Goal: Transaction & Acquisition: Book appointment/travel/reservation

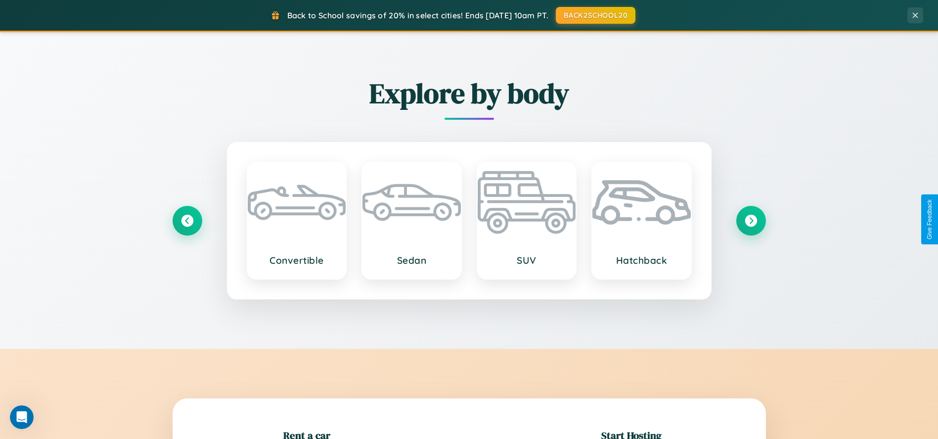
scroll to position [1156, 0]
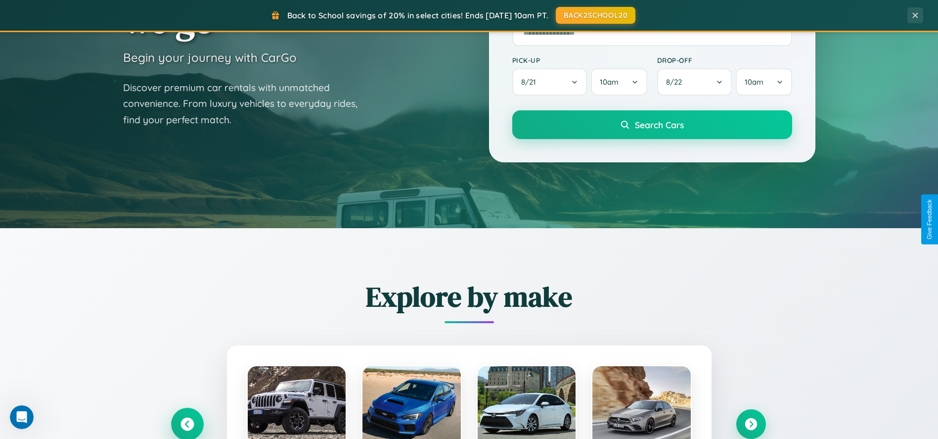
click at [187, 423] on icon at bounding box center [187, 423] width 13 height 13
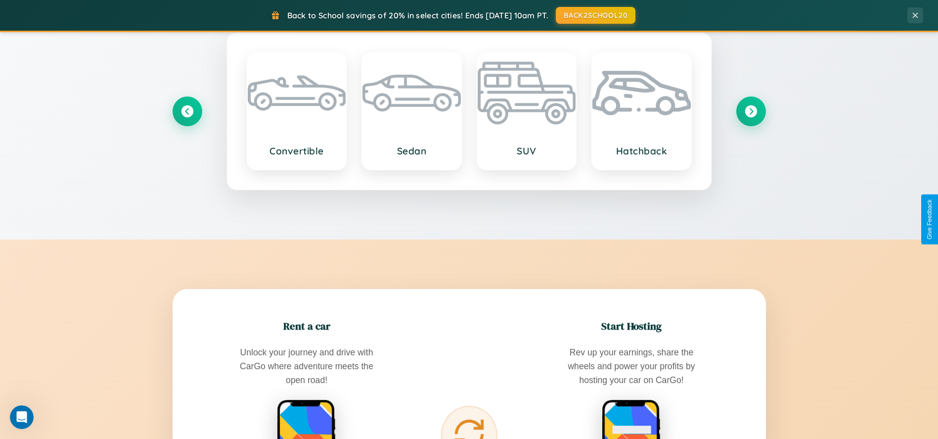
scroll to position [1900, 0]
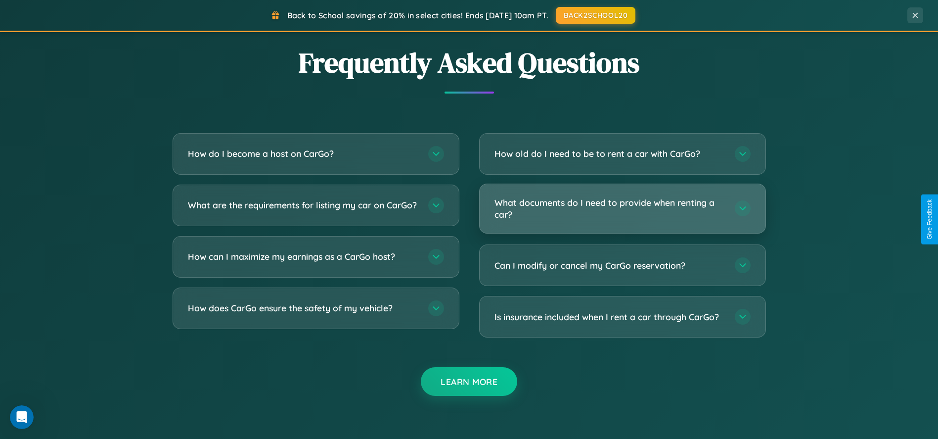
click at [622, 209] on h3 "What documents do I need to provide when renting a car?" at bounding box center [610, 208] width 231 height 24
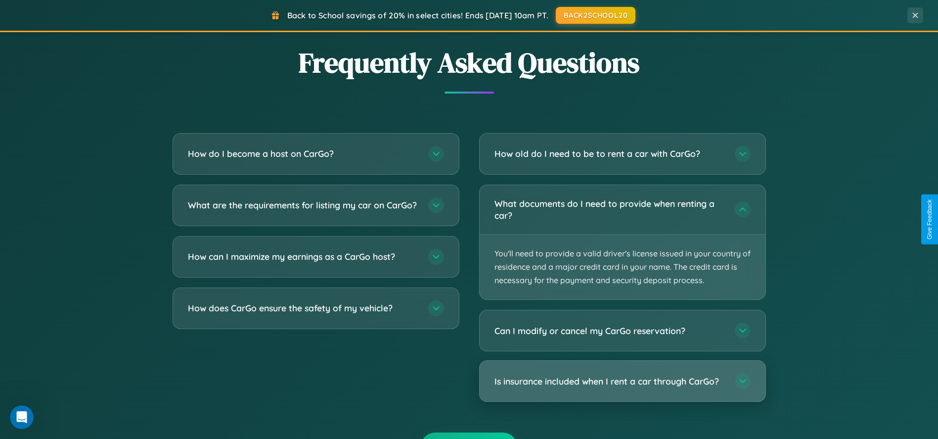
click at [622, 382] on h3 "Is insurance included when I rent a car through CarGo?" at bounding box center [610, 381] width 231 height 12
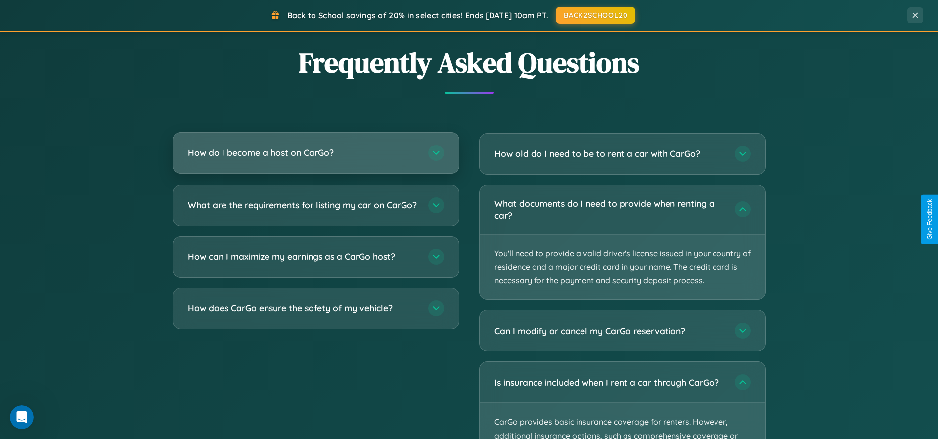
click at [316, 153] on h3 "How do I become a host on CarGo?" at bounding box center [303, 152] width 231 height 12
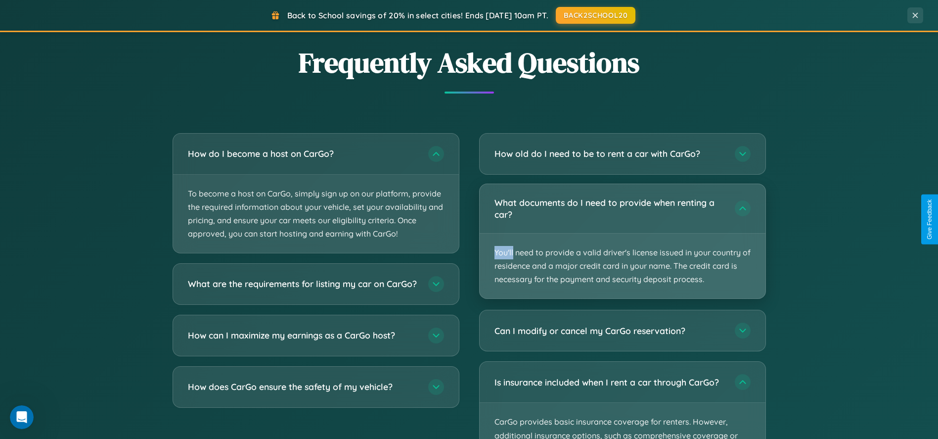
click at [622, 242] on p "You'll need to provide a valid driver's license issued in your country of resid…" at bounding box center [623, 265] width 286 height 65
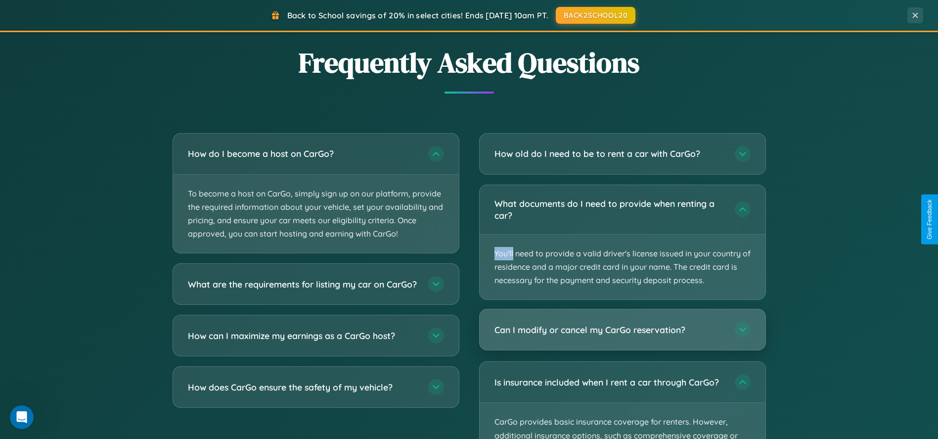
click at [622, 330] on h3 "Can I modify or cancel my CarGo reservation?" at bounding box center [610, 330] width 231 height 12
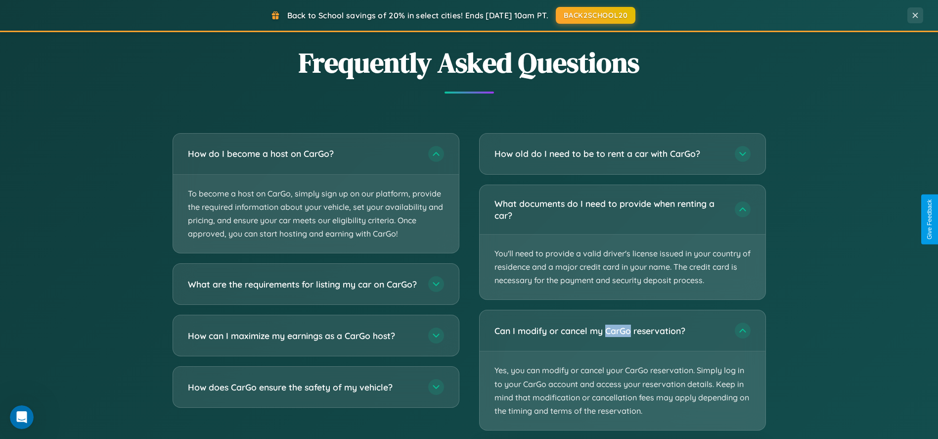
scroll to position [2036, 0]
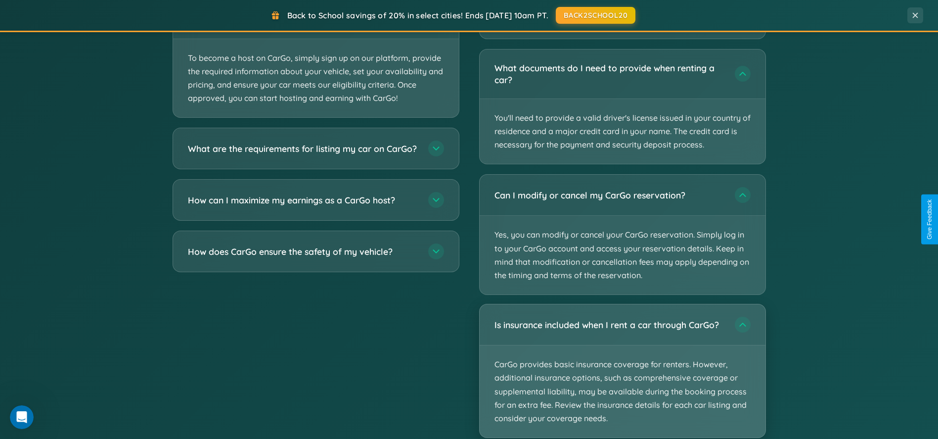
click at [622, 372] on p "CarGo provides basic insurance coverage for renters. However, additional insura…" at bounding box center [623, 391] width 286 height 92
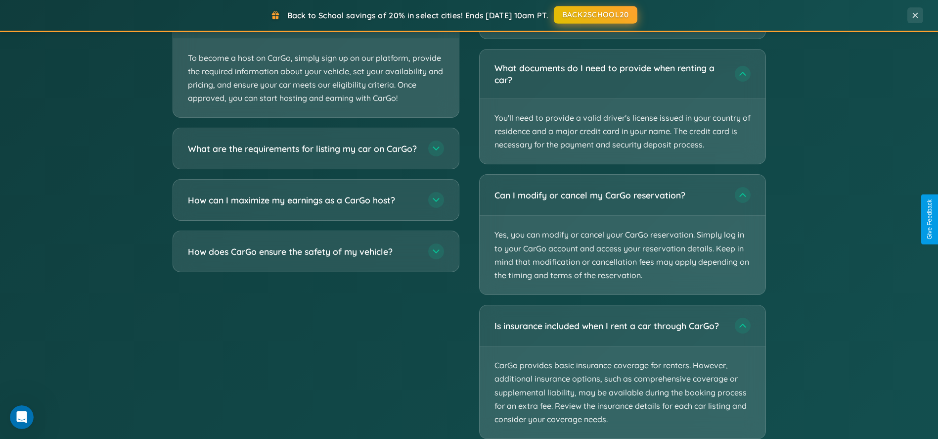
click at [595, 15] on button "BACK2SCHOOL20" at bounding box center [596, 15] width 84 height 18
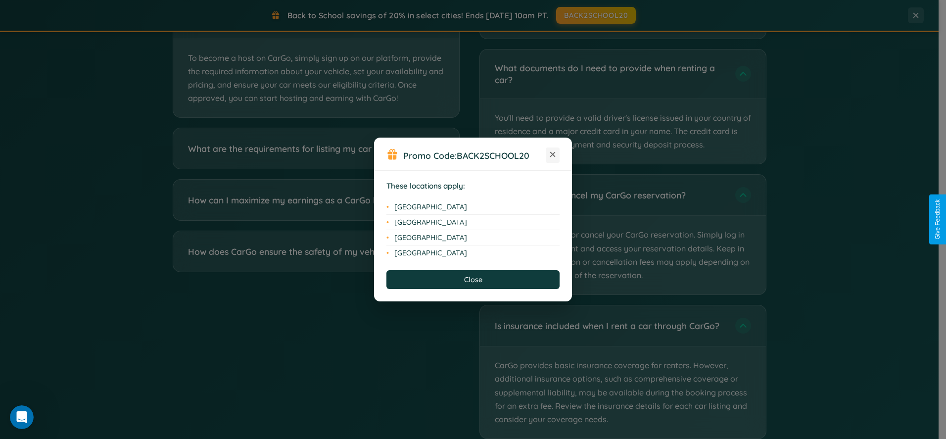
click at [553, 155] on icon at bounding box center [552, 154] width 5 height 5
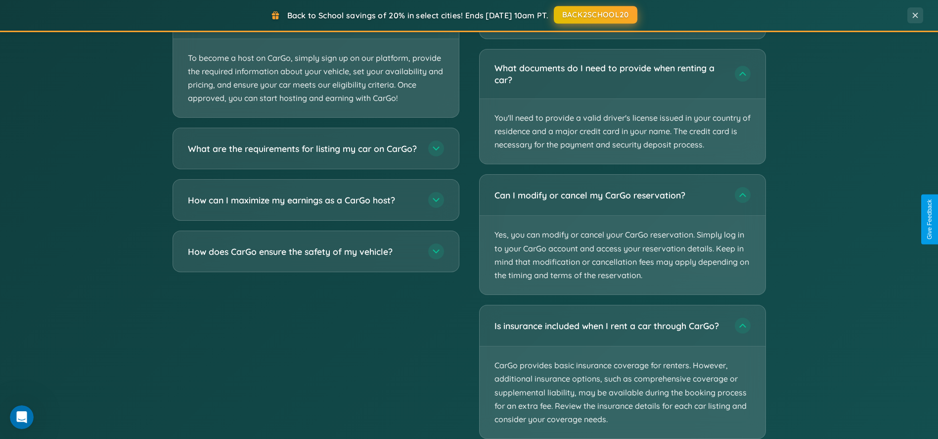
click at [595, 15] on button "BACK2SCHOOL20" at bounding box center [596, 15] width 84 height 18
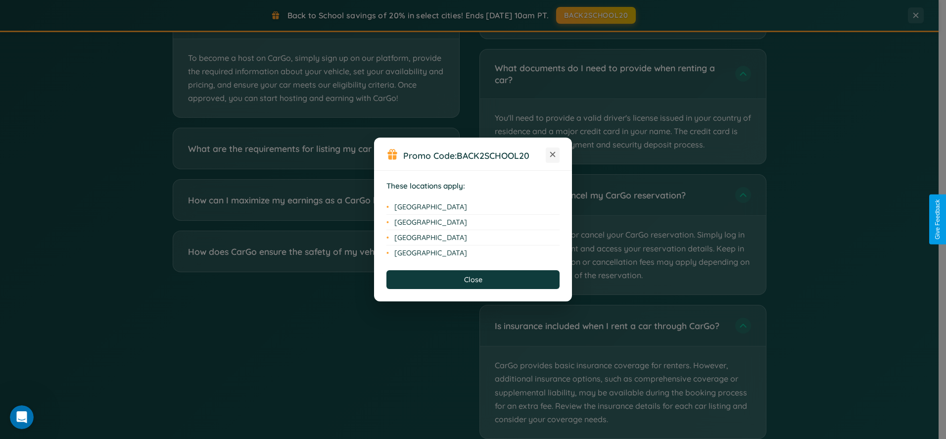
click at [553, 155] on icon at bounding box center [552, 154] width 5 height 5
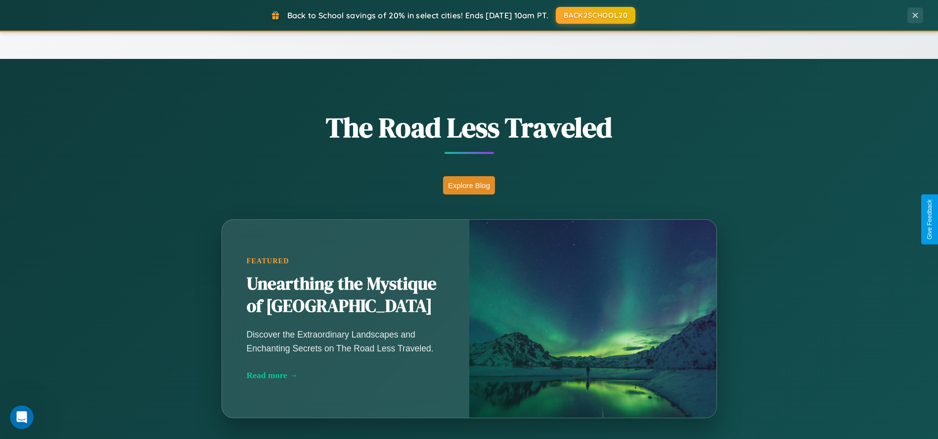
scroll to position [32, 0]
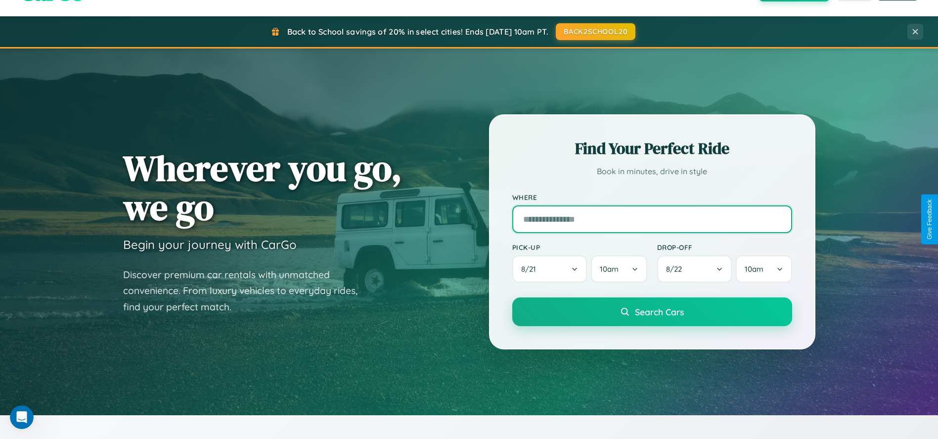
click at [652, 219] on input "text" at bounding box center [653, 219] width 280 height 28
type input "**********"
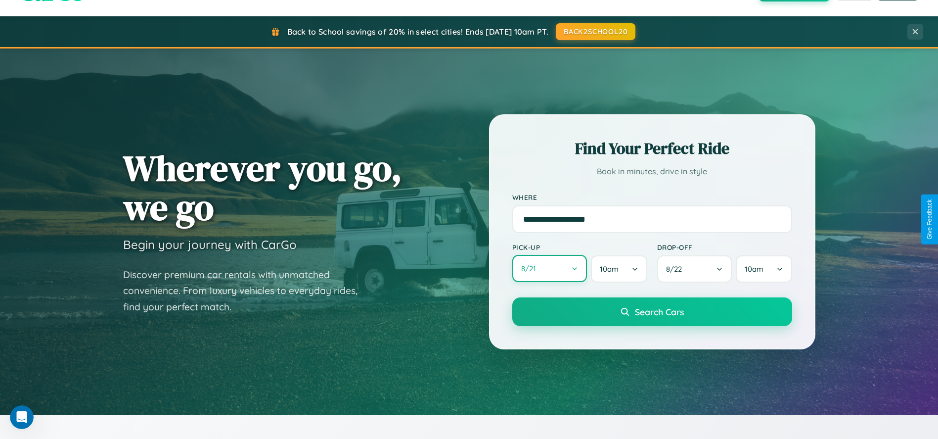
click at [550, 269] on button "8 / 21" at bounding box center [550, 268] width 75 height 27
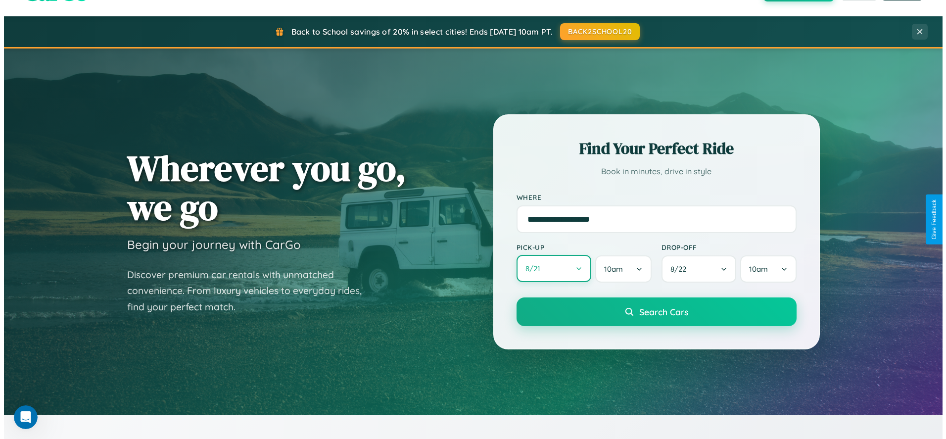
select select "*"
select select "****"
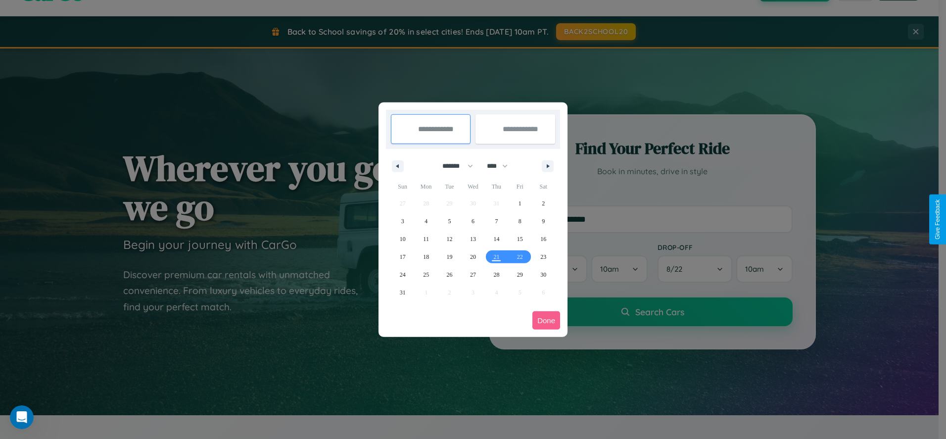
drag, startPoint x: 453, startPoint y: 166, endPoint x: 473, endPoint y: 198, distance: 38.2
click at [453, 166] on select "******* ******** ***** ***** *** **** **** ****** ********* ******* ******** **…" at bounding box center [456, 166] width 42 height 16
select select "*"
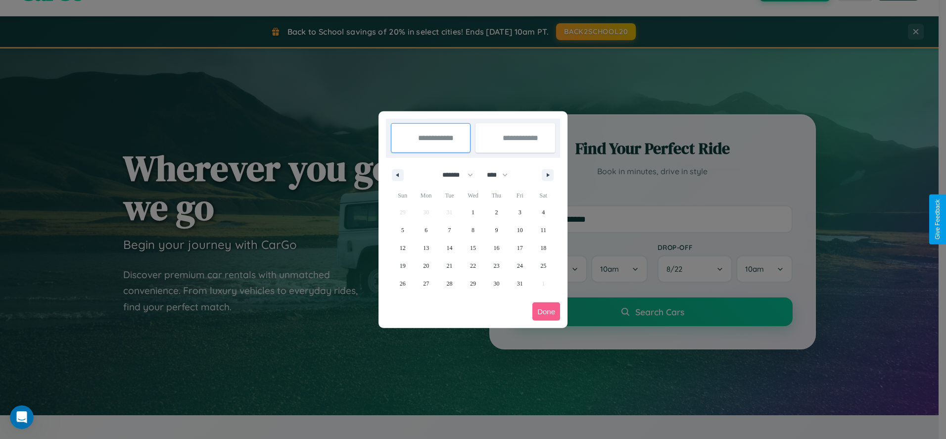
click at [502, 175] on select "**** **** **** **** **** **** **** **** **** **** **** **** **** **** **** ****…" at bounding box center [497, 175] width 30 height 16
select select "****"
click at [449, 265] on span "20" at bounding box center [450, 266] width 6 height 18
type input "**********"
click at [426, 283] on span "26" at bounding box center [426, 284] width 6 height 18
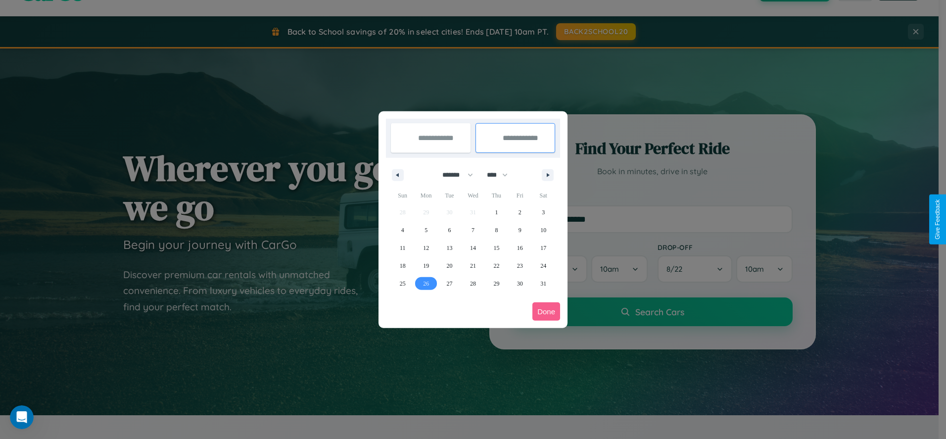
type input "**********"
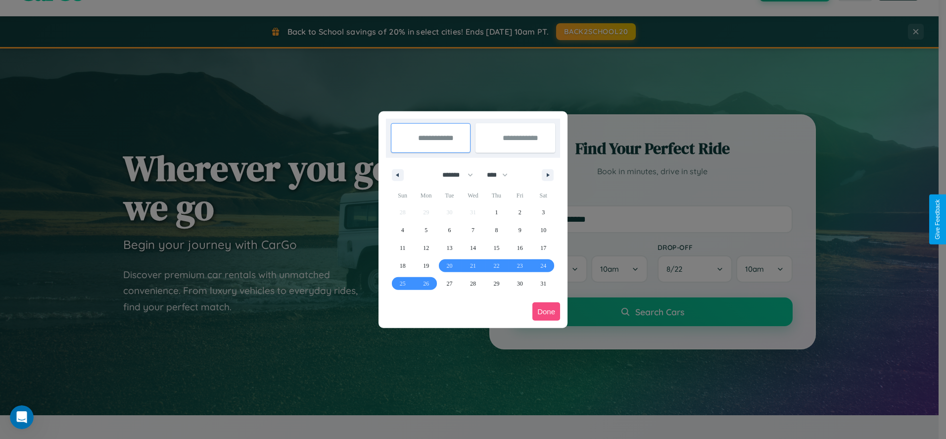
click at [546, 311] on button "Done" at bounding box center [546, 311] width 28 height 18
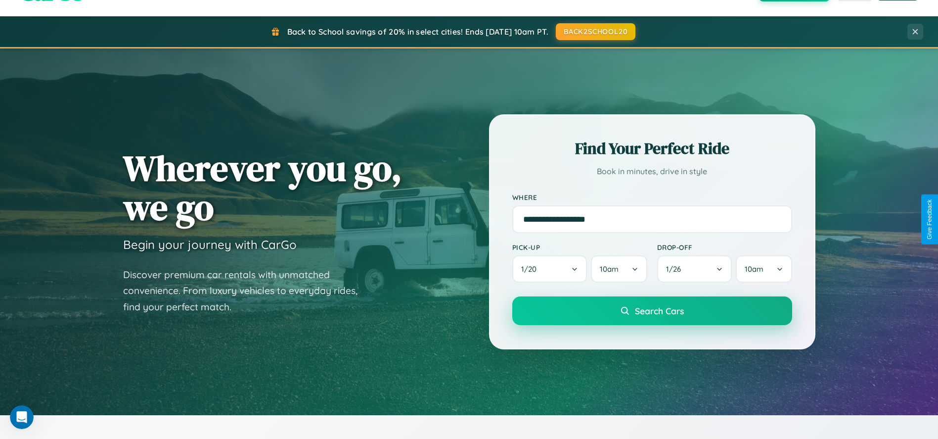
click at [652, 311] on span "Search Cars" at bounding box center [659, 310] width 49 height 11
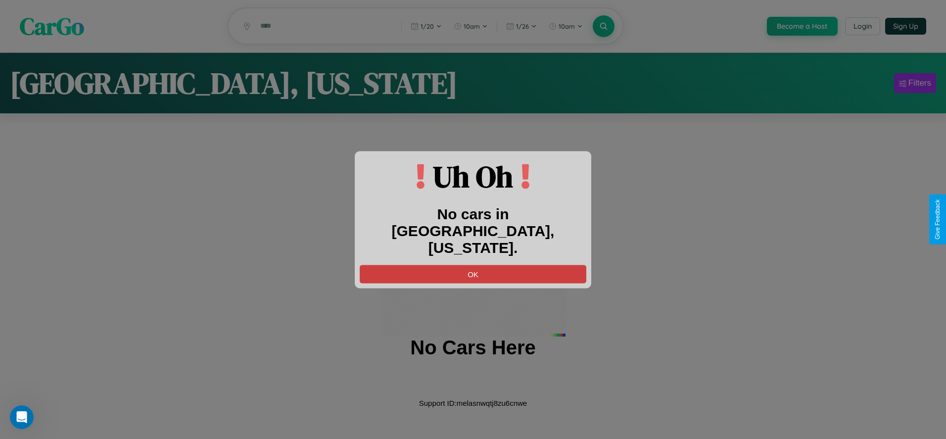
click at [473, 265] on button "OK" at bounding box center [473, 274] width 227 height 18
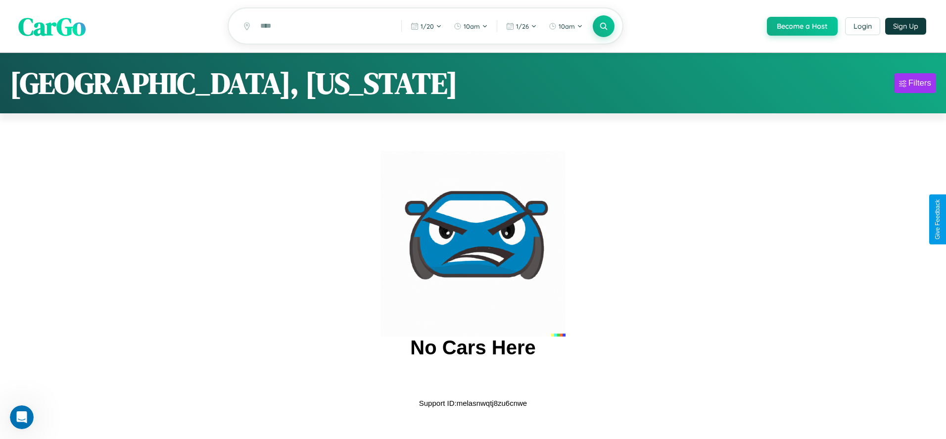
click at [52, 26] on span "CarGo" at bounding box center [51, 26] width 67 height 34
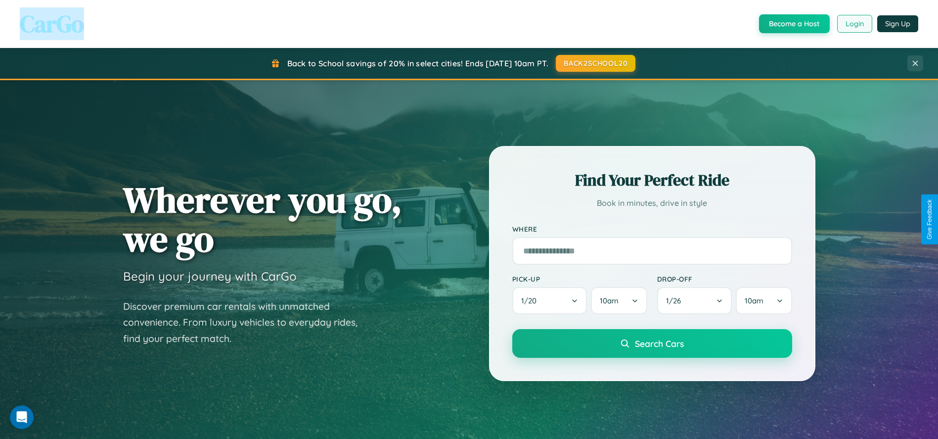
click at [854, 24] on button "Login" at bounding box center [855, 24] width 35 height 18
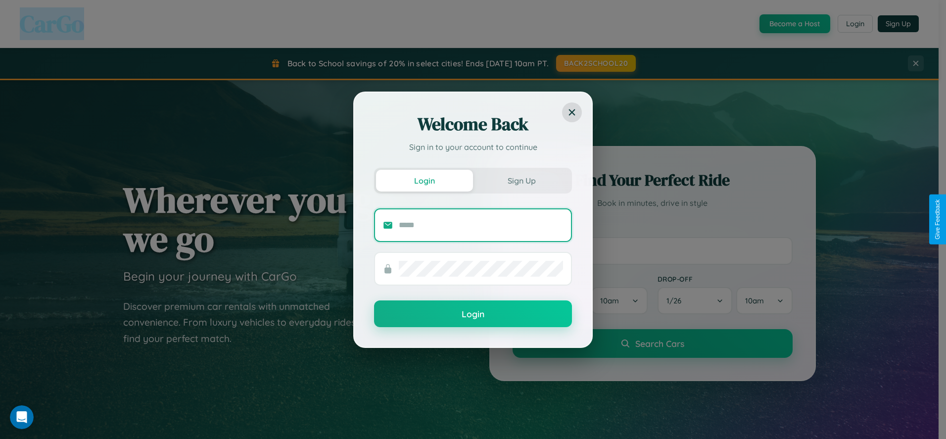
click at [481, 225] on input "text" at bounding box center [481, 225] width 164 height 16
type input "**********"
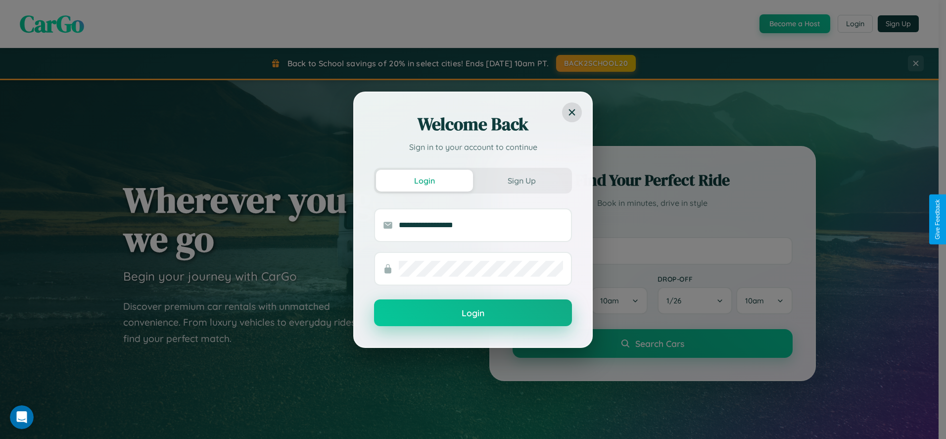
click at [473, 313] on button "Login" at bounding box center [473, 312] width 198 height 27
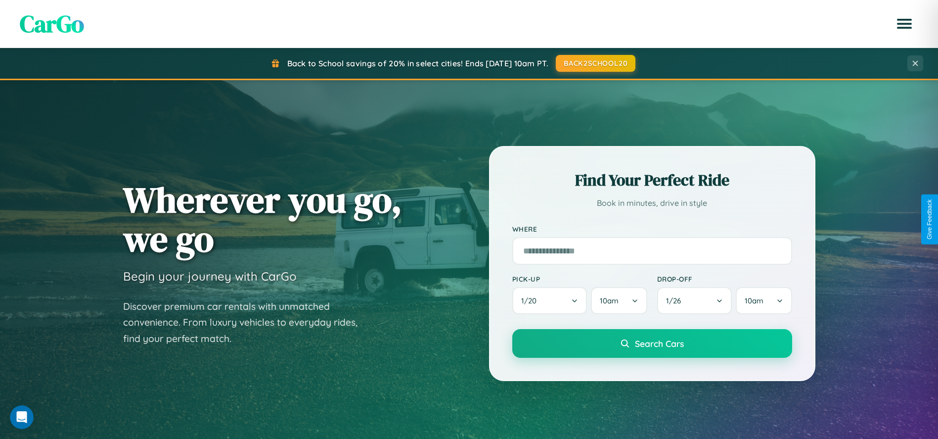
scroll to position [423, 0]
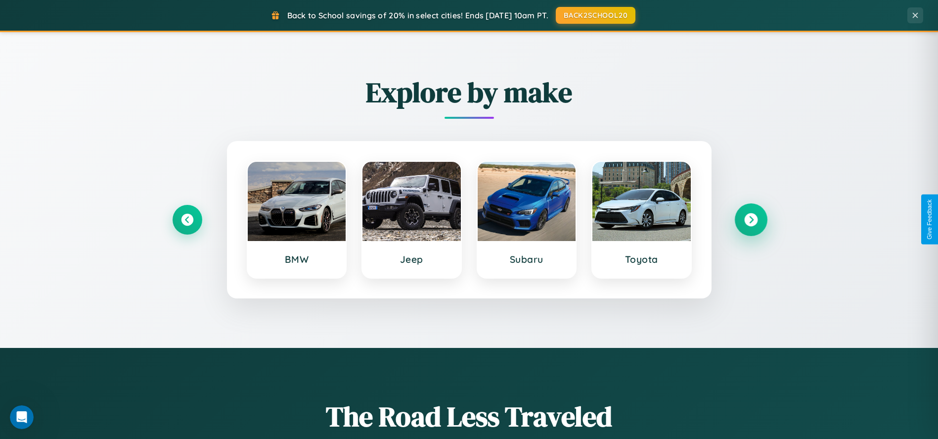
click at [751, 219] on icon at bounding box center [751, 219] width 13 height 13
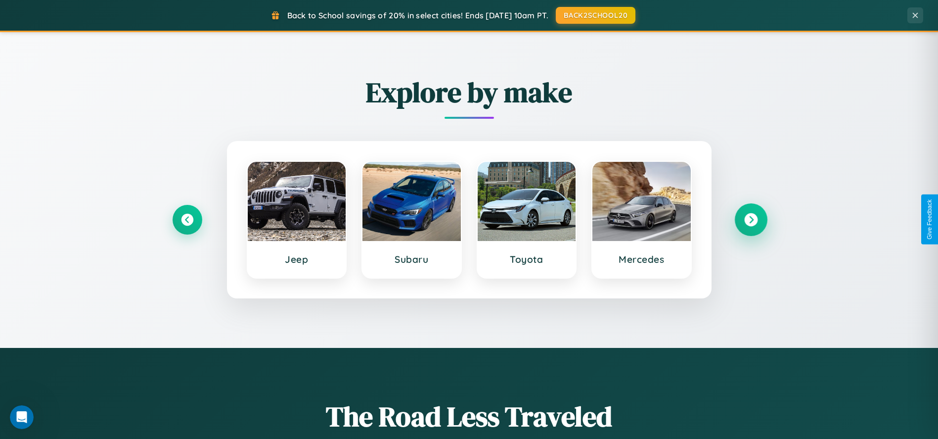
click at [751, 219] on icon at bounding box center [751, 219] width 13 height 13
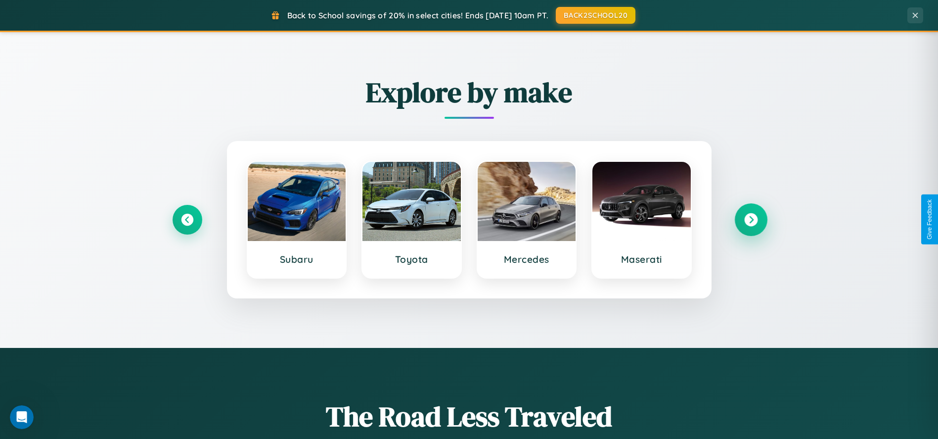
click at [751, 219] on icon at bounding box center [751, 219] width 13 height 13
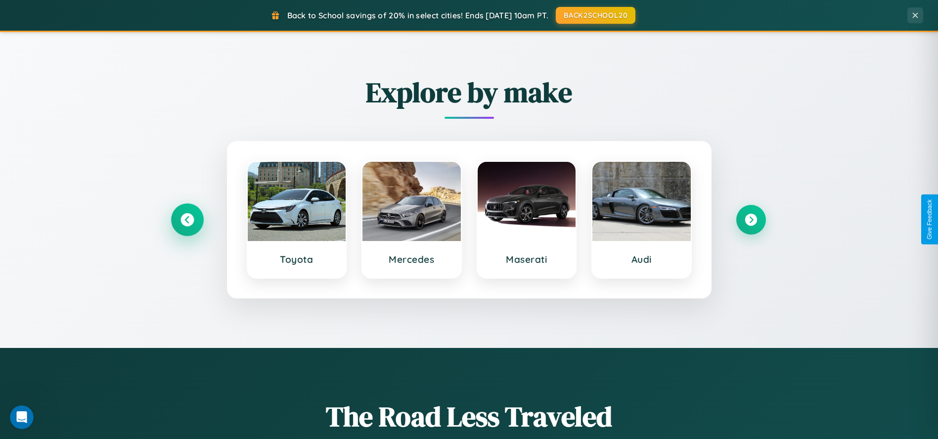
click at [187, 219] on icon at bounding box center [187, 219] width 13 height 13
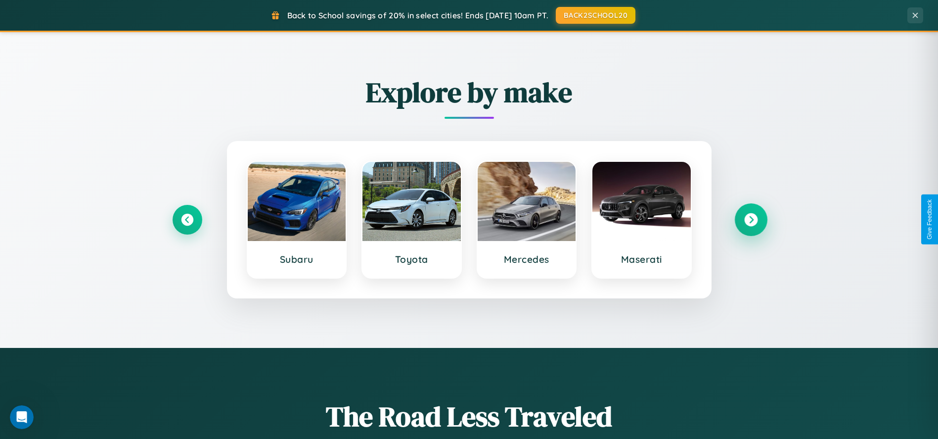
click at [751, 219] on icon at bounding box center [751, 219] width 13 height 13
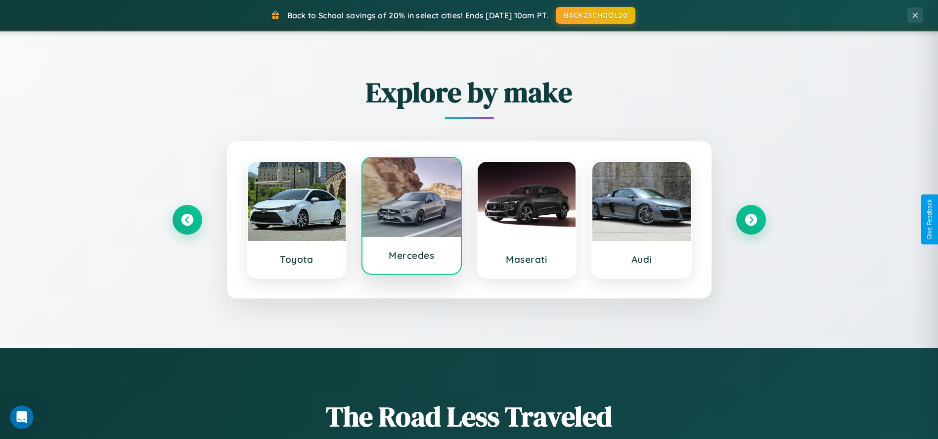
click at [412, 216] on div at bounding box center [412, 197] width 98 height 79
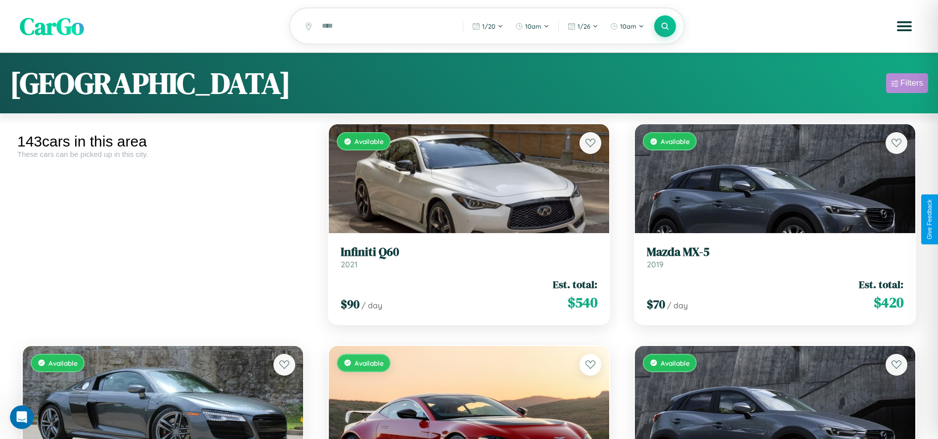
click at [907, 85] on div "Filters" at bounding box center [912, 83] width 23 height 10
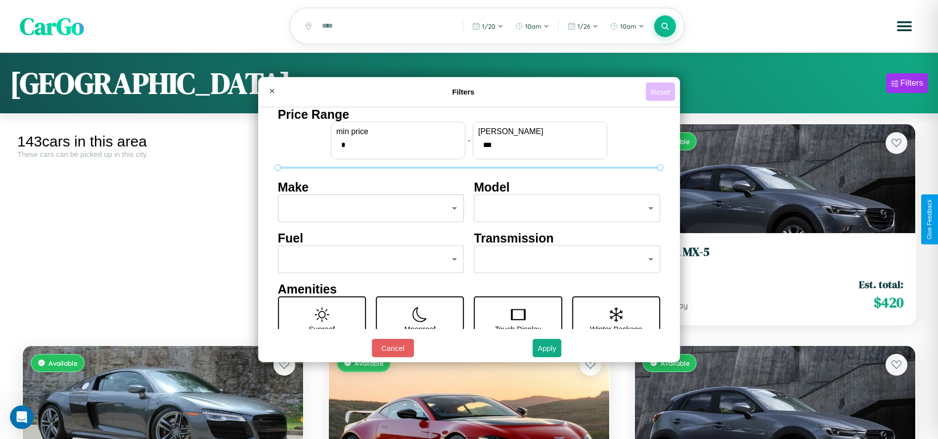
click at [662, 92] on button "Reset" at bounding box center [660, 92] width 29 height 18
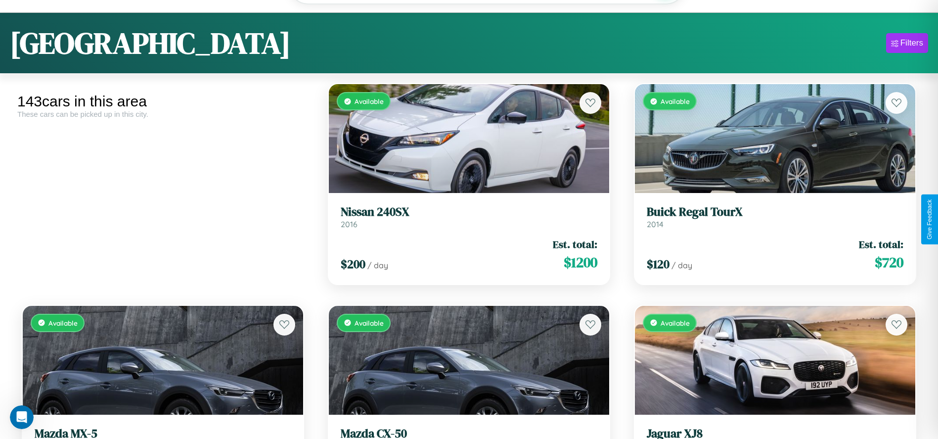
scroll to position [146, 0]
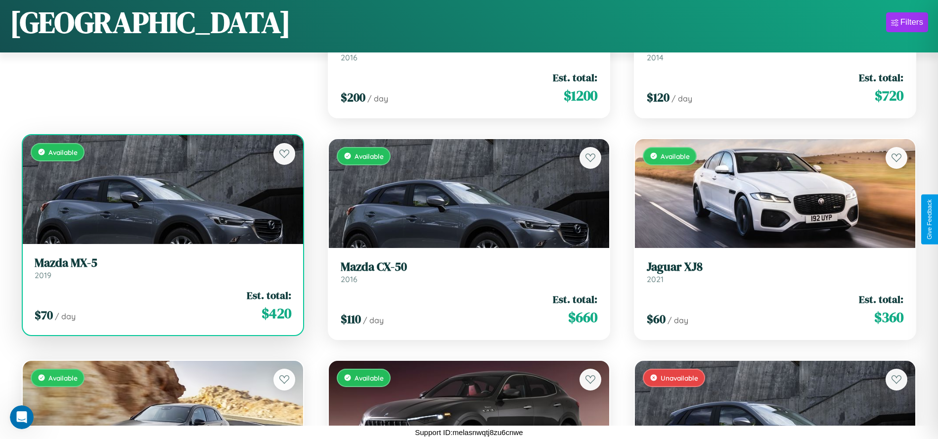
click at [162, 193] on div "Available" at bounding box center [163, 189] width 280 height 109
click at [162, 189] on div "Available" at bounding box center [163, 189] width 280 height 109
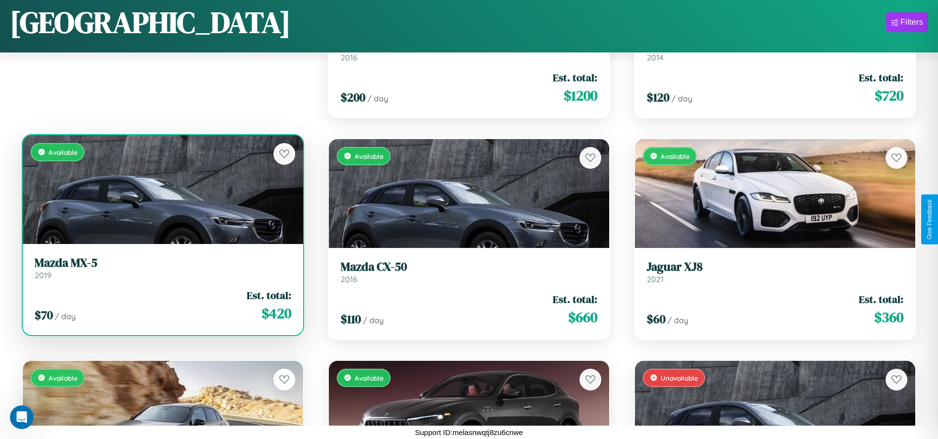
click at [162, 189] on div "Available" at bounding box center [163, 189] width 280 height 109
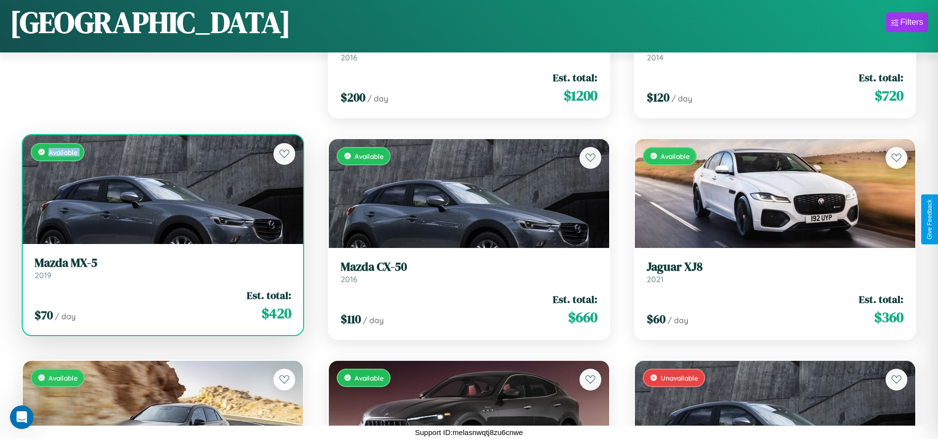
click at [162, 189] on div "Available" at bounding box center [163, 189] width 280 height 109
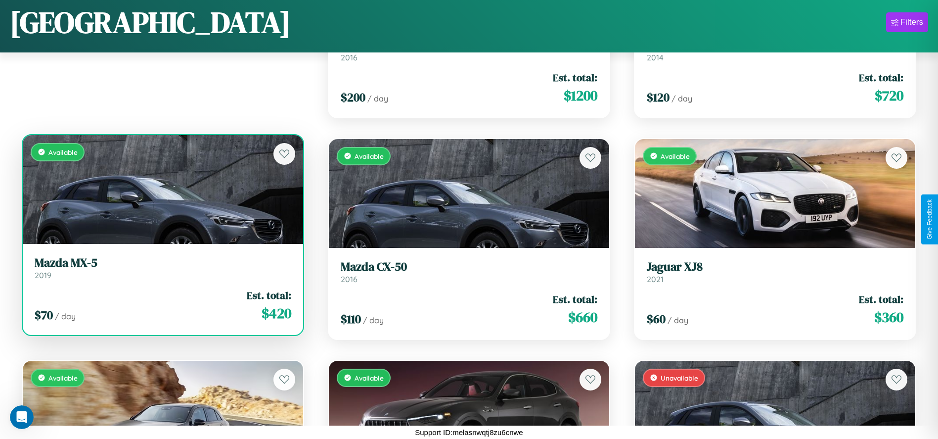
click at [162, 189] on div "Available" at bounding box center [163, 189] width 280 height 109
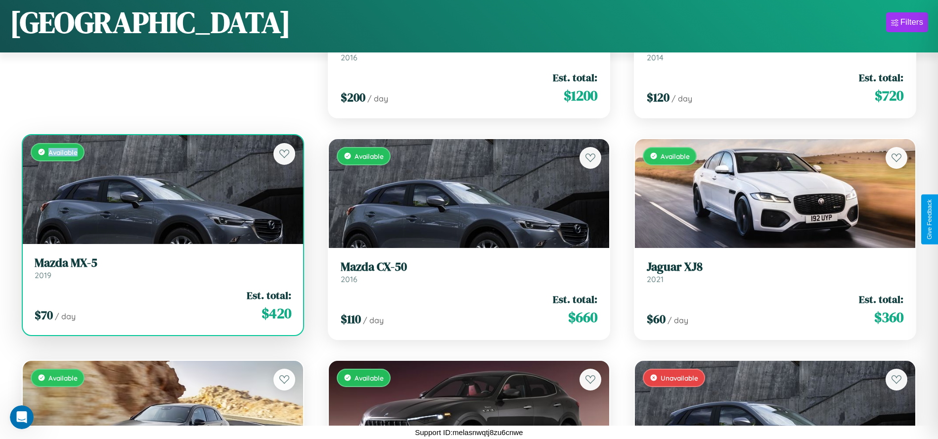
click at [162, 189] on div "Available" at bounding box center [163, 189] width 280 height 109
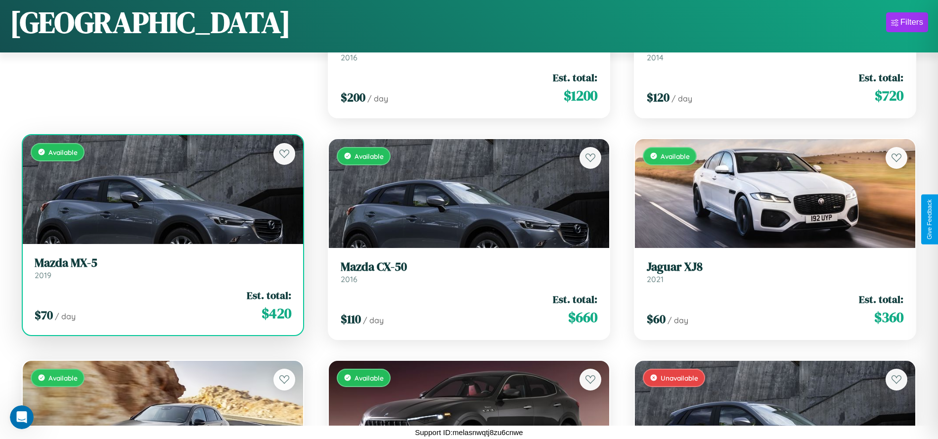
click at [162, 268] on h3 "Mazda MX-5" at bounding box center [163, 263] width 257 height 14
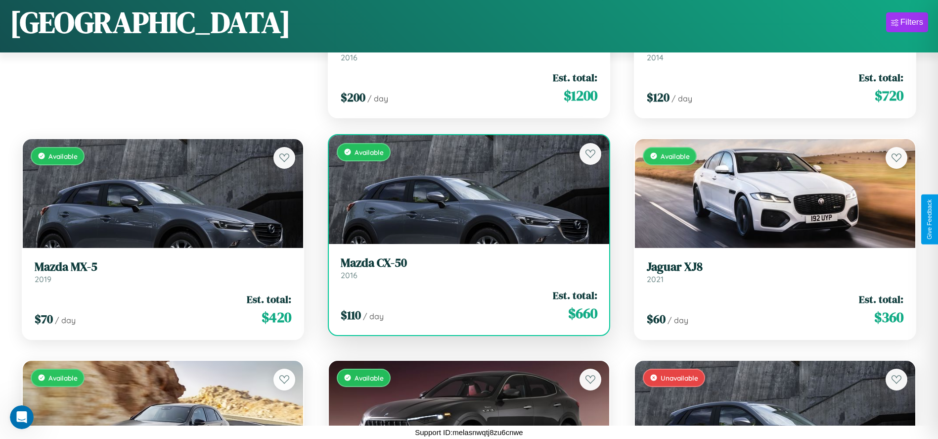
scroll to position [10280, 0]
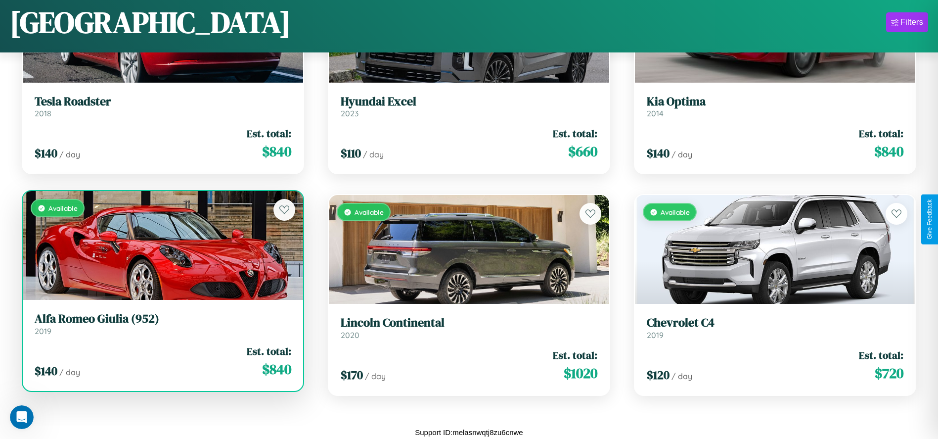
click at [162, 246] on div "Available" at bounding box center [163, 245] width 280 height 109
click at [162, 245] on div "Available" at bounding box center [163, 245] width 280 height 109
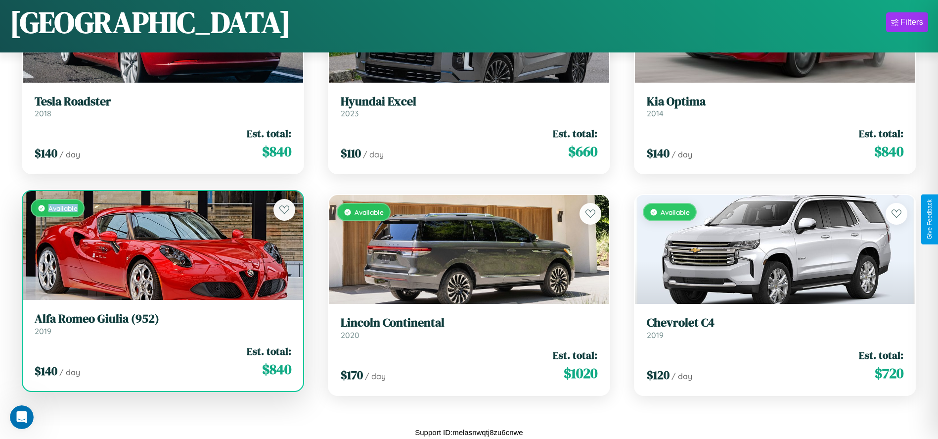
click at [162, 245] on div "Available" at bounding box center [163, 245] width 280 height 109
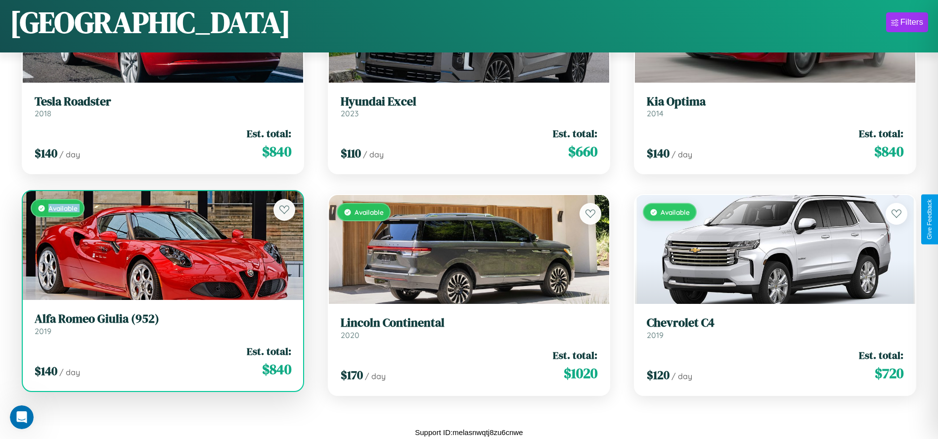
click at [162, 245] on div "Available" at bounding box center [163, 245] width 280 height 109
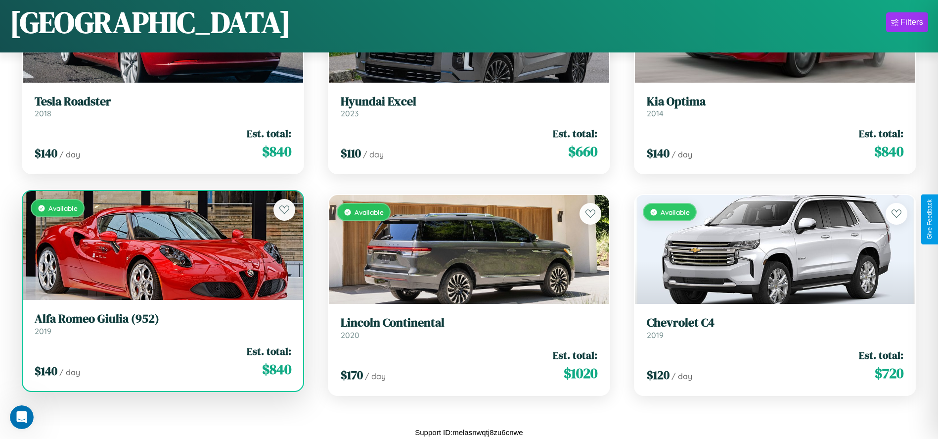
click at [162, 245] on div "Available" at bounding box center [163, 245] width 280 height 109
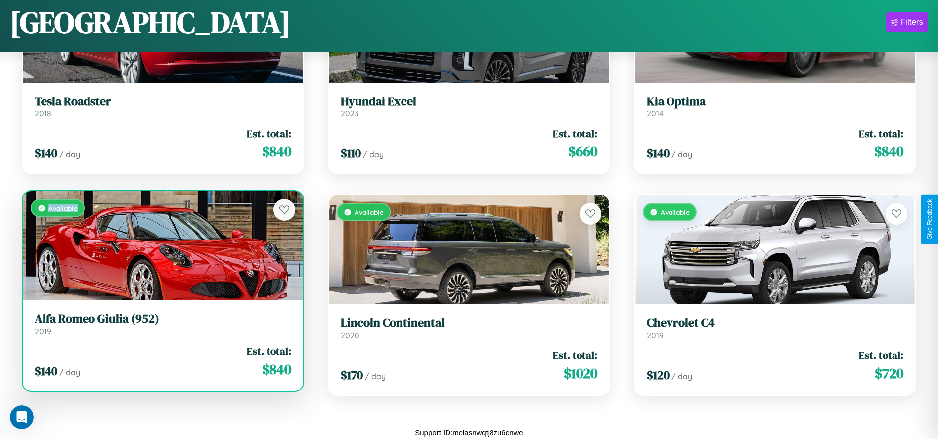
click at [162, 245] on div "Available" at bounding box center [163, 245] width 280 height 109
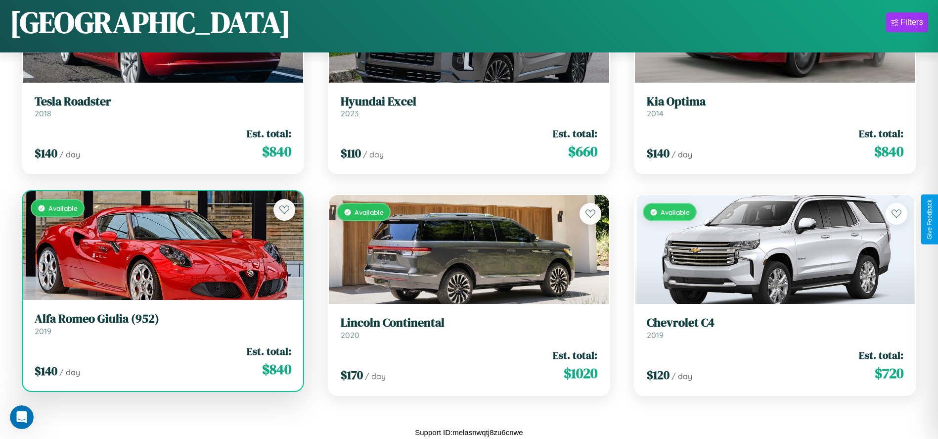
click at [162, 324] on h3 "Alfa Romeo Giulia (952)" at bounding box center [163, 319] width 257 height 14
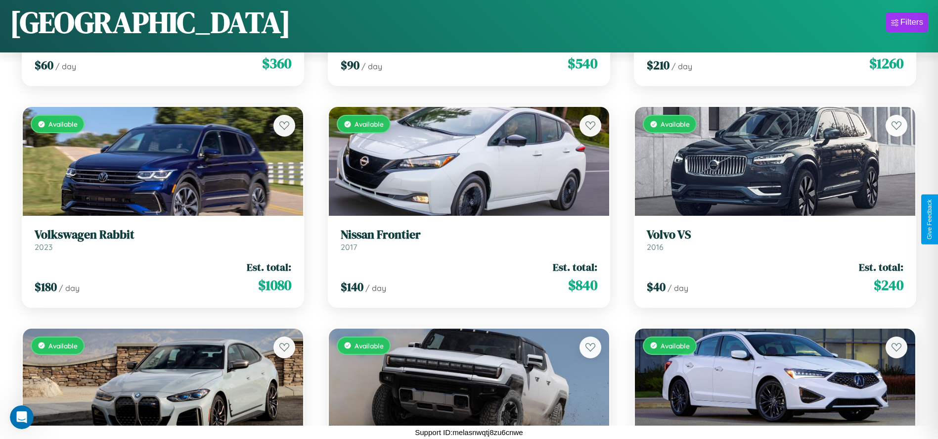
scroll to position [6792, 0]
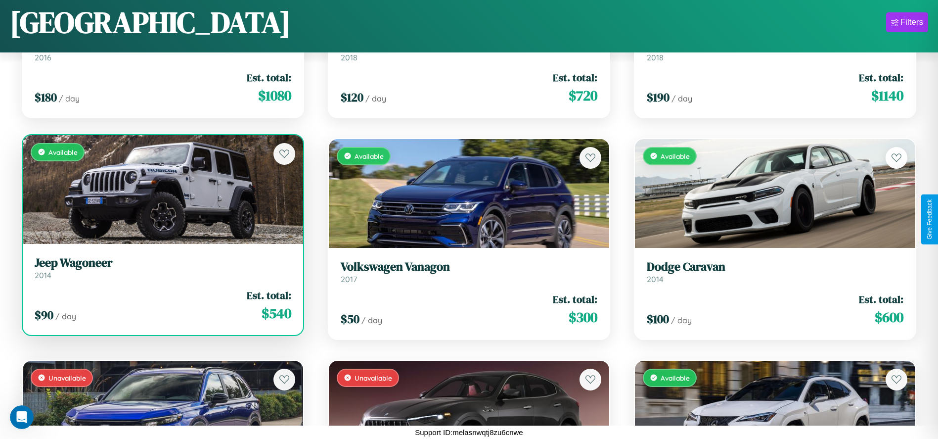
click at [162, 272] on link "Jeep Wagoneer 2014" at bounding box center [163, 268] width 257 height 24
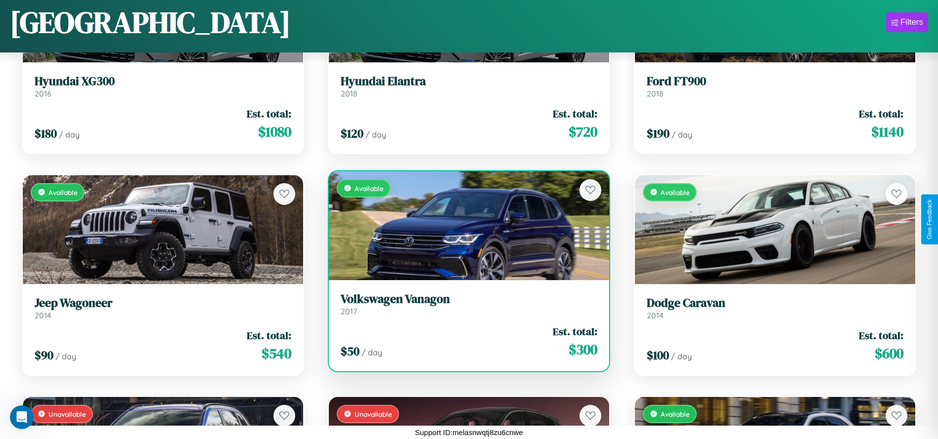
scroll to position [5905, 0]
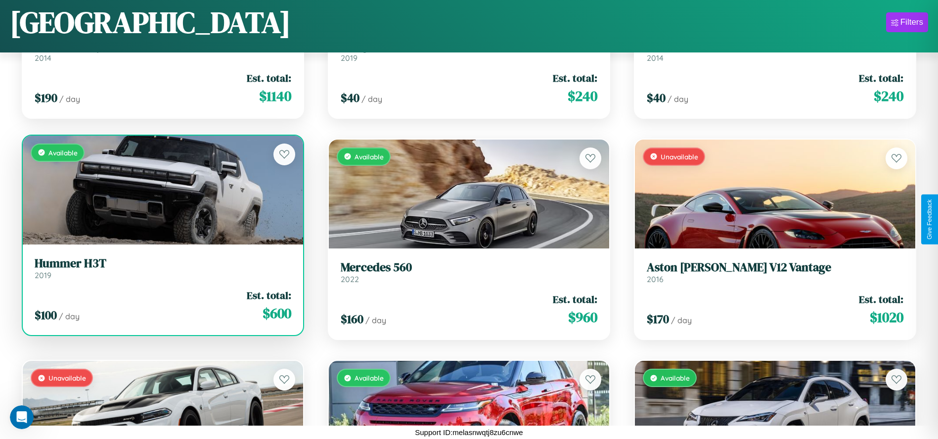
click at [162, 272] on link "Hummer H3T 2019" at bounding box center [163, 268] width 257 height 24
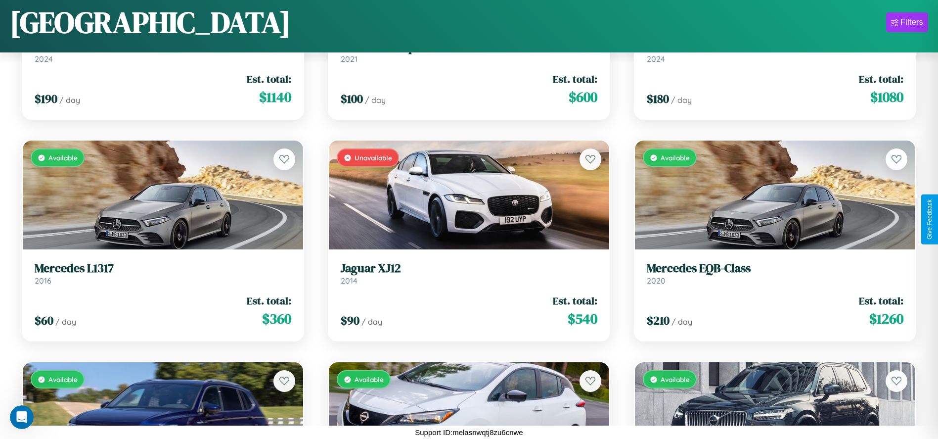
scroll to position [7235, 0]
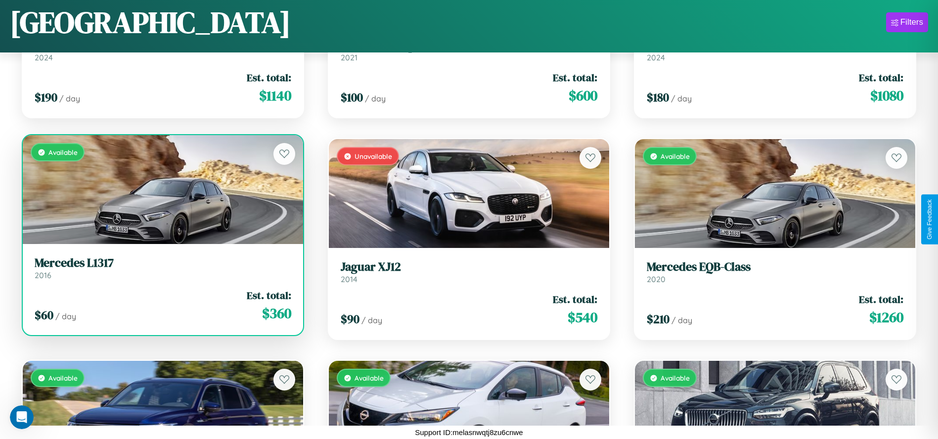
click at [162, 271] on link "Mercedes L1317 2016" at bounding box center [163, 268] width 257 height 24
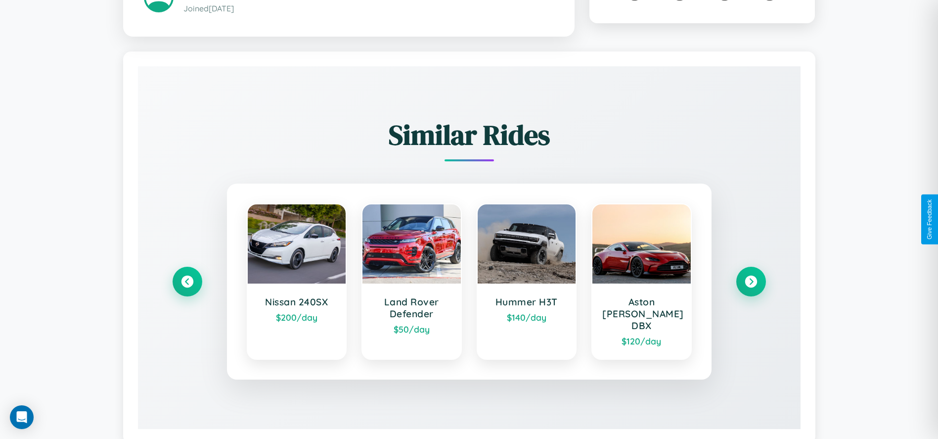
scroll to position [580, 0]
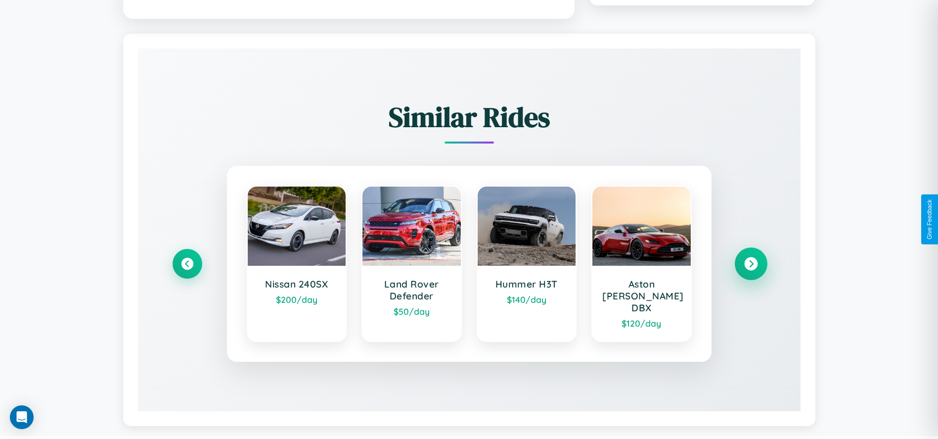
click at [751, 259] on icon at bounding box center [751, 263] width 13 height 13
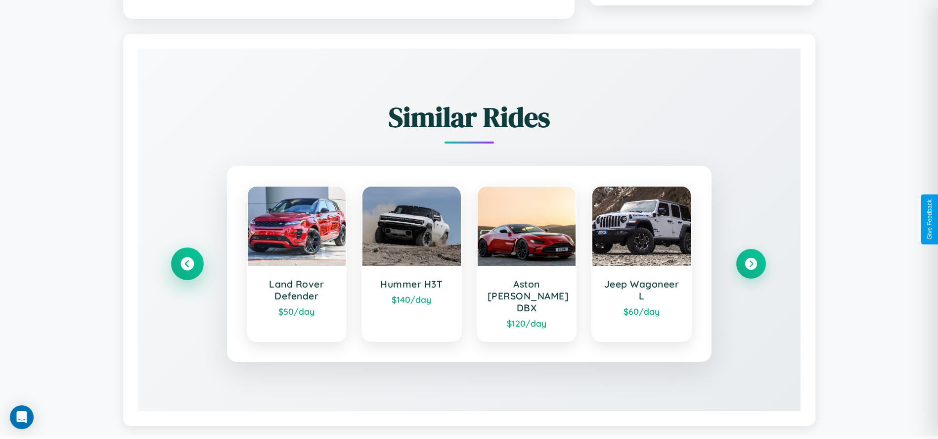
click at [187, 259] on icon at bounding box center [187, 263] width 13 height 13
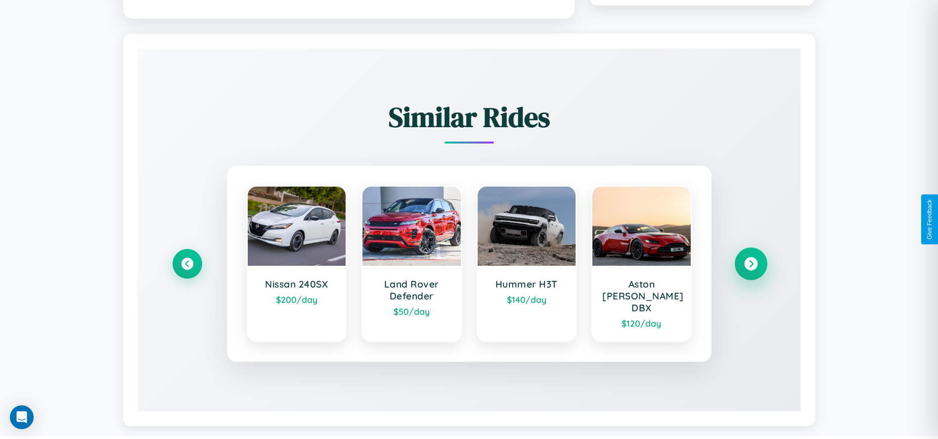
click at [751, 259] on icon at bounding box center [751, 263] width 13 height 13
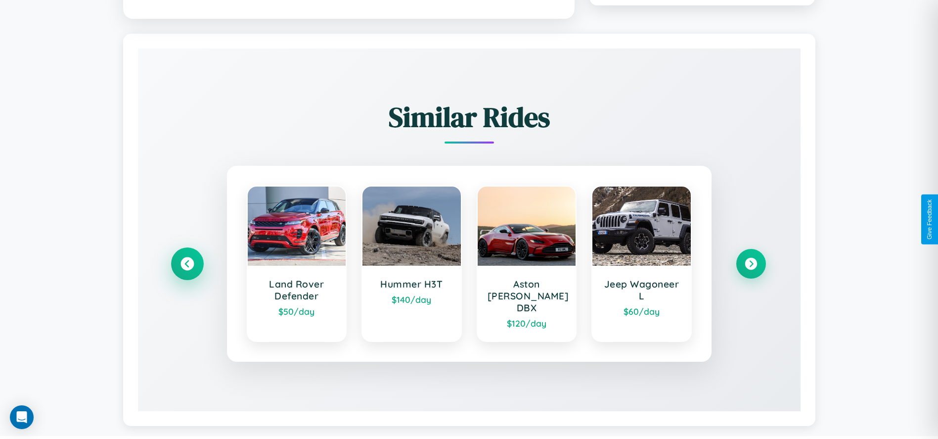
click at [187, 259] on icon at bounding box center [187, 263] width 13 height 13
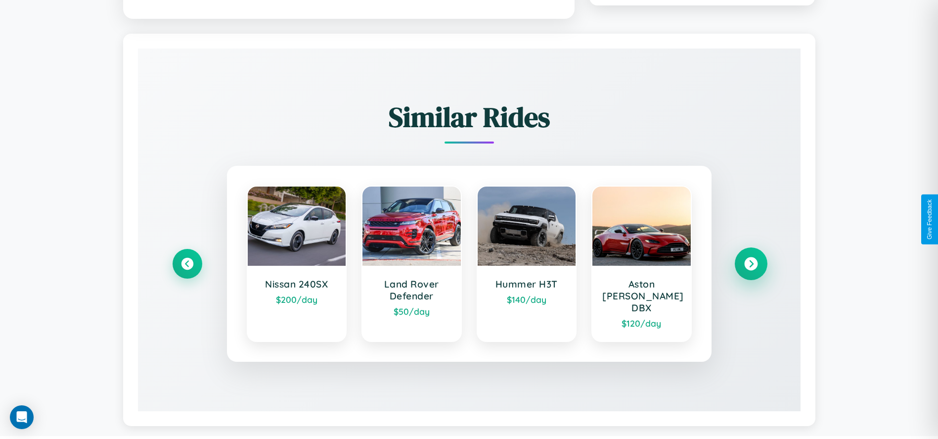
click at [751, 259] on icon at bounding box center [751, 263] width 13 height 13
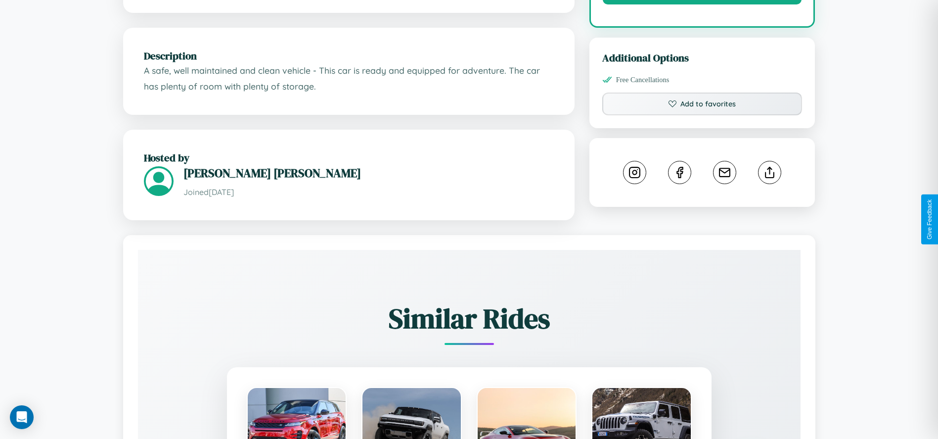
scroll to position [343, 0]
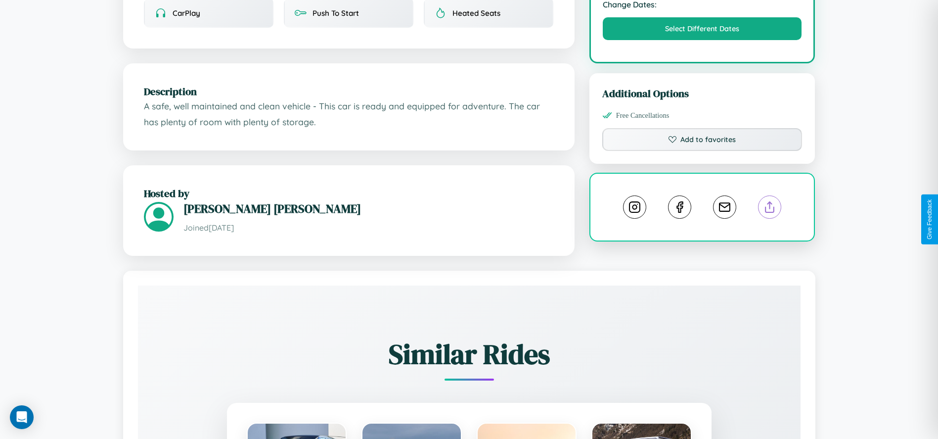
click at [770, 209] on line at bounding box center [770, 205] width 0 height 7
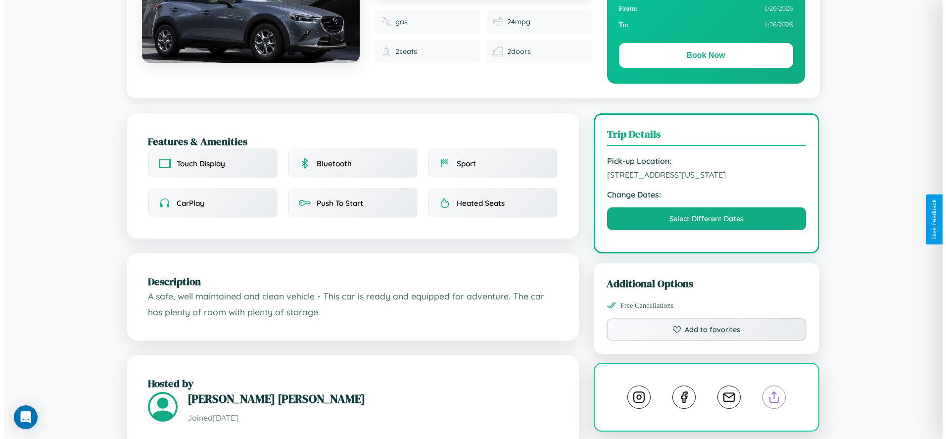
scroll to position [0, 0]
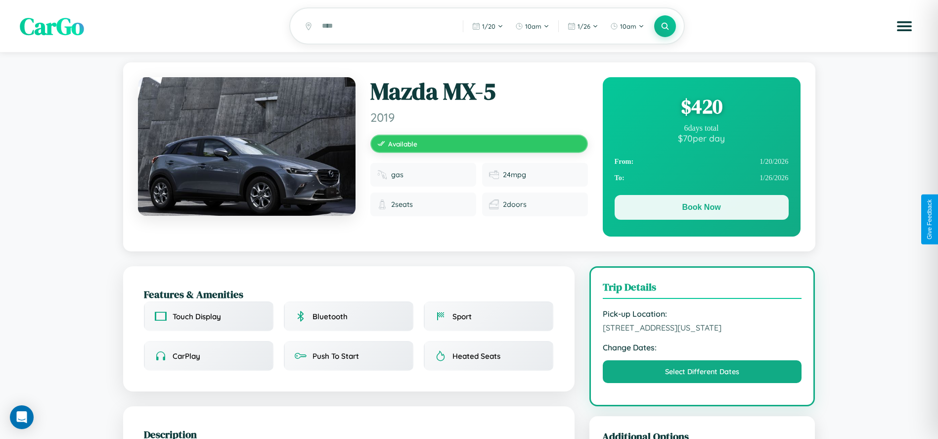
click at [701, 209] on button "Book Now" at bounding box center [702, 207] width 174 height 25
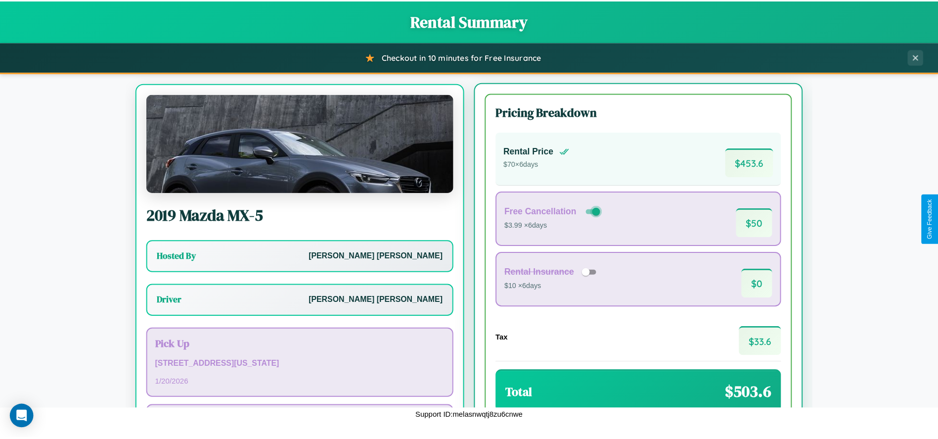
scroll to position [62, 0]
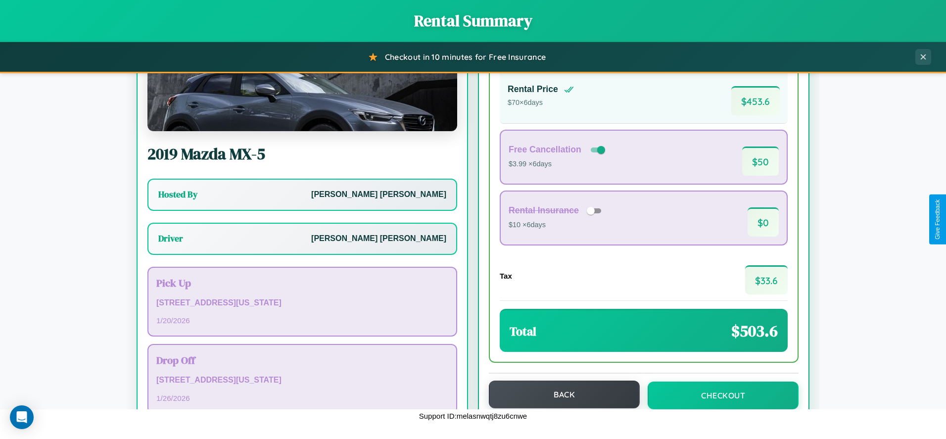
click at [560, 395] on button "Back" at bounding box center [564, 394] width 151 height 28
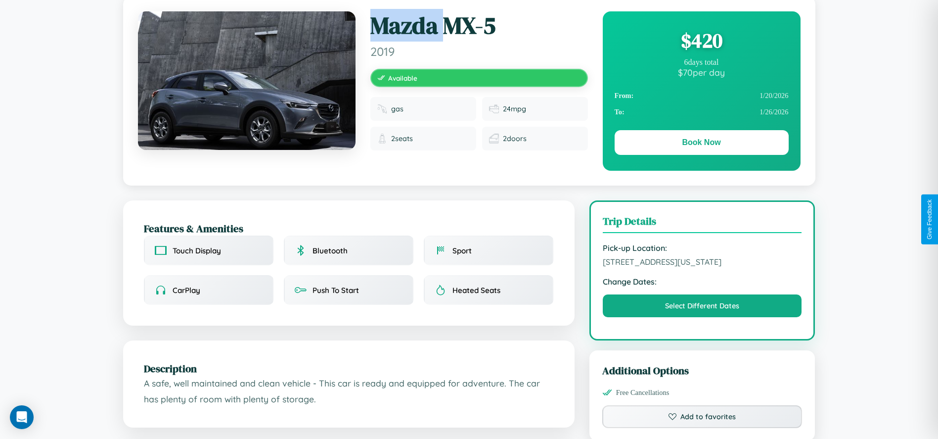
scroll to position [275, 0]
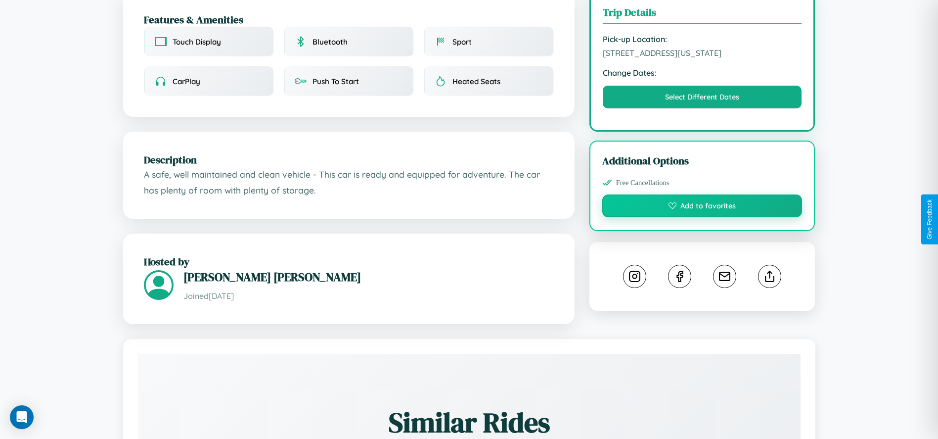
click at [702, 217] on button "Add to favorites" at bounding box center [703, 205] width 200 height 23
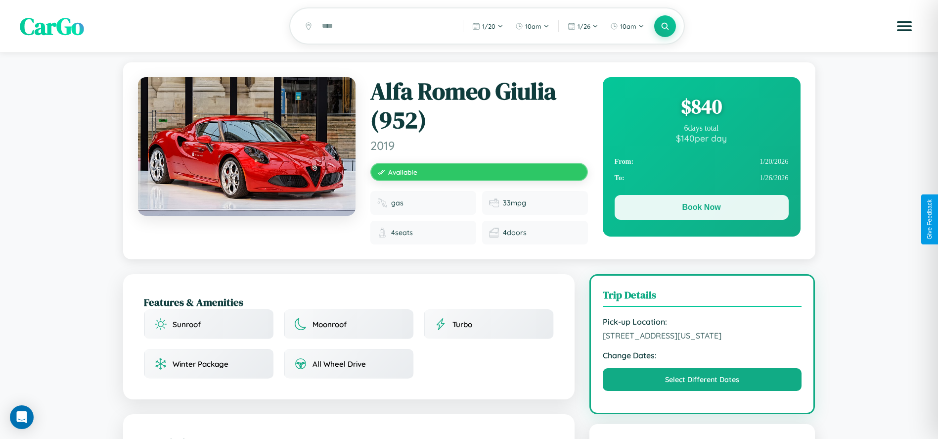
click at [701, 209] on button "Book Now" at bounding box center [702, 207] width 174 height 25
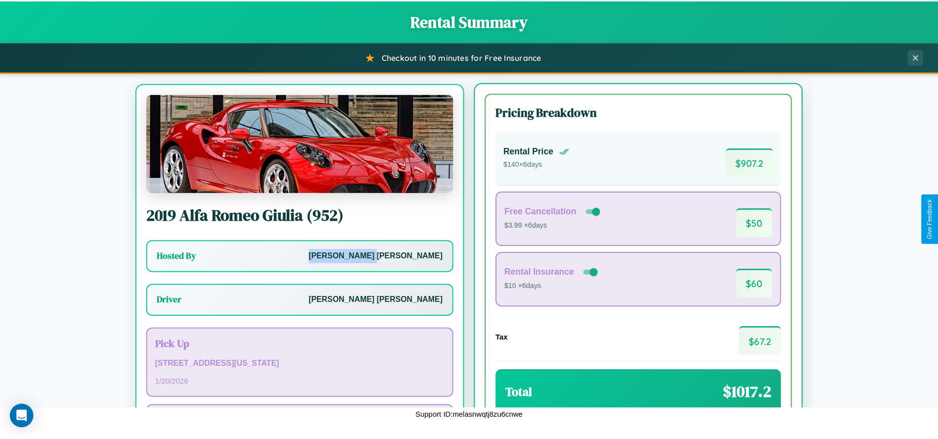
scroll to position [62, 0]
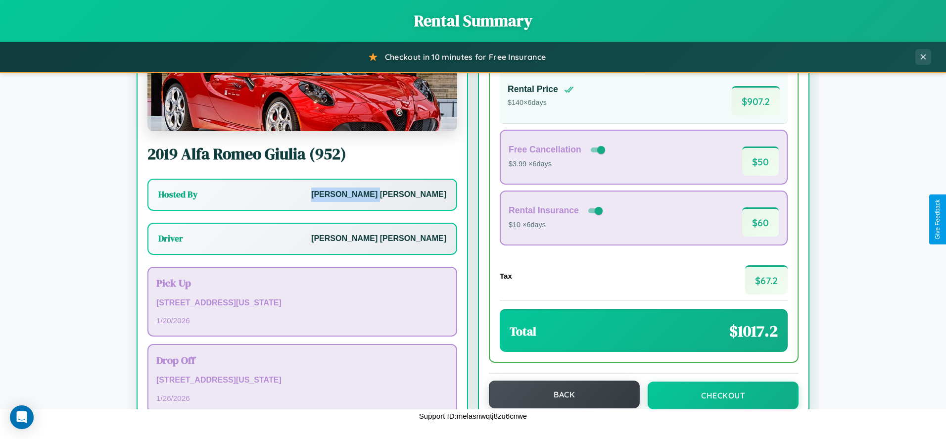
click at [560, 394] on button "Back" at bounding box center [564, 394] width 151 height 28
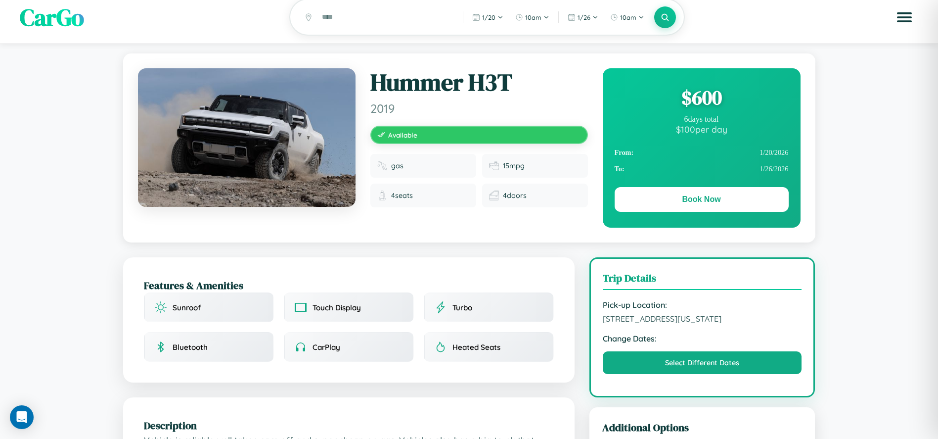
scroll to position [247, 0]
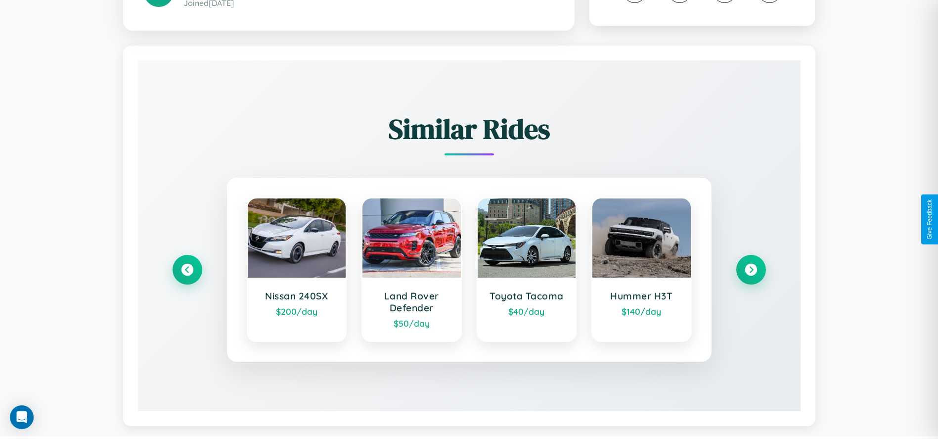
scroll to position [576, 0]
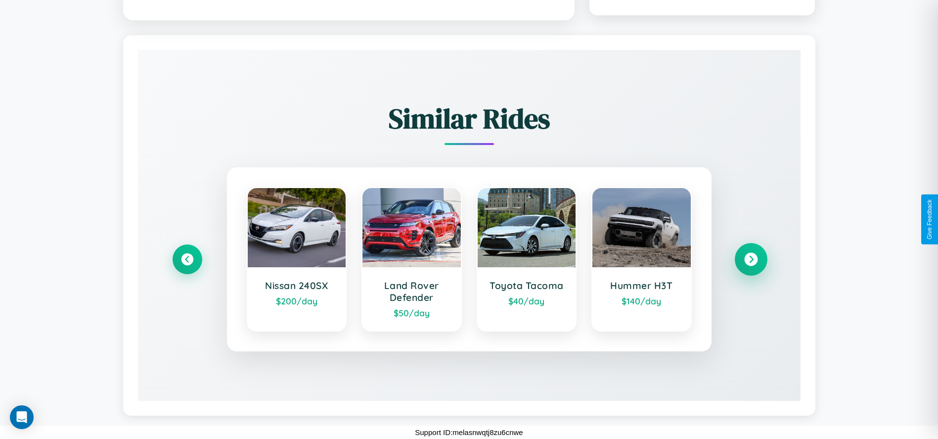
click at [751, 259] on icon at bounding box center [751, 259] width 13 height 13
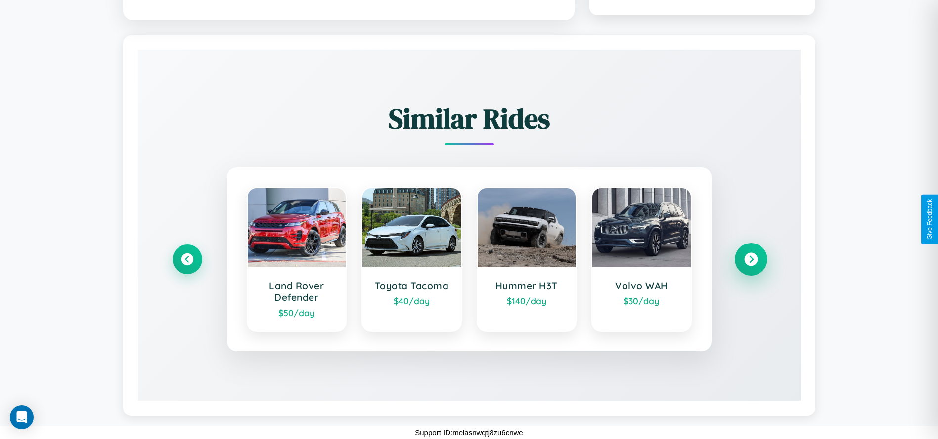
click at [751, 259] on icon at bounding box center [751, 259] width 13 height 13
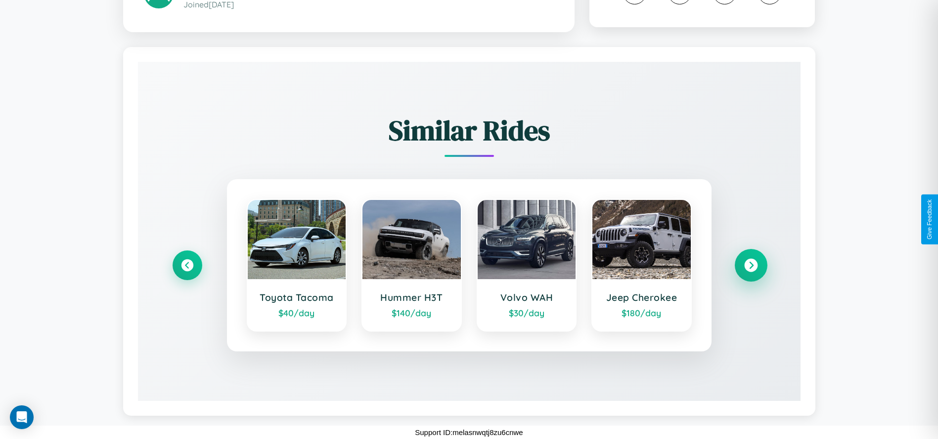
scroll to position [564, 0]
